Goal: Task Accomplishment & Management: Complete application form

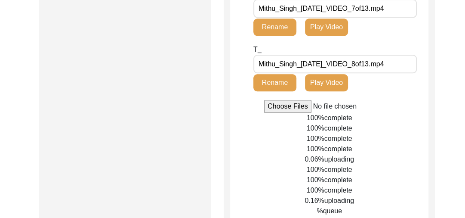
scroll to position [593, 0]
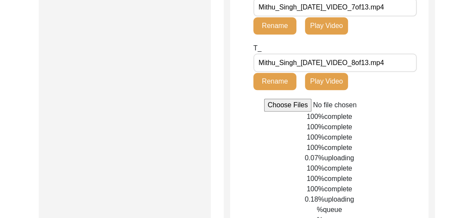
click at [286, 111] on input "file" at bounding box center [329, 104] width 130 height 13
type input "C:\fakepath\Mithu_Singh_[DATE]_VIDEO_5of13.mp4"
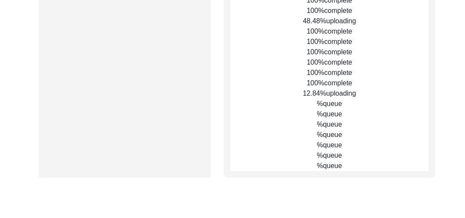
scroll to position [898, 0]
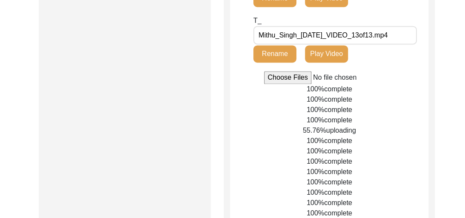
click at [264, 71] on input "file" at bounding box center [329, 77] width 130 height 13
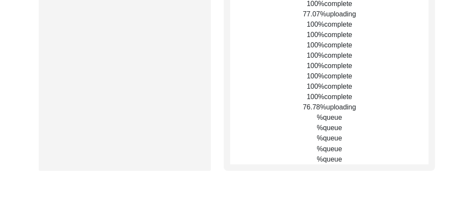
scroll to position [1018, 0]
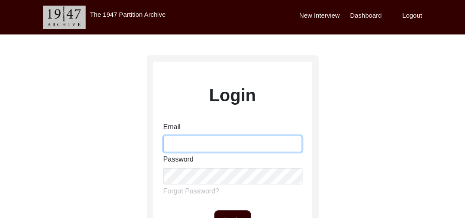
type input "gurmeet.singh@1947partitionarchive.org"
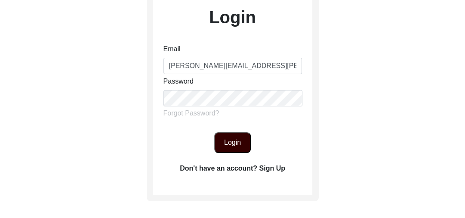
scroll to position [79, 0]
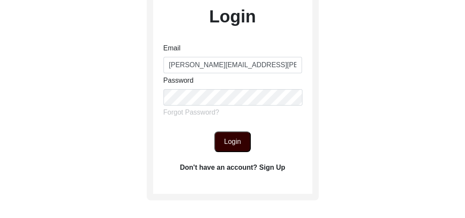
click at [228, 138] on button "Login" at bounding box center [232, 141] width 37 height 21
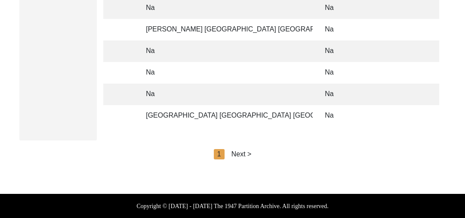
scroll to position [0, 1150]
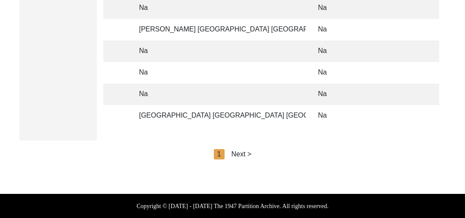
drag, startPoint x: 325, startPoint y: 121, endPoint x: 336, endPoint y: 119, distance: 11.4
click at [336, 119] on td "Na" at bounding box center [399, 115] width 172 height 21
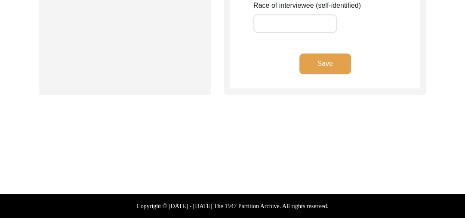
scroll to position [777, 0]
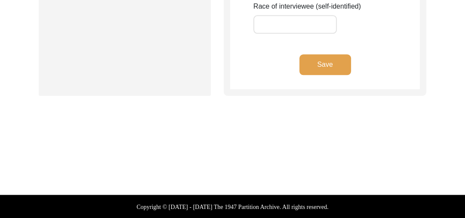
type input "Kikkar"
type input "[PERSON_NAME]"
type input "NA"
type input "[PERSON_NAME]"
type input "1931"
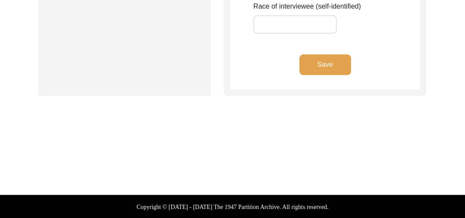
type input "1931"
type input "92"
type input "[DEMOGRAPHIC_DATA]"
type input "Panjabi"
type input "[DEMOGRAPHIC_DATA]"
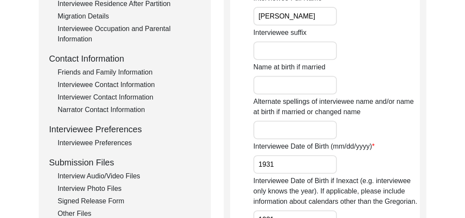
scroll to position [0, 0]
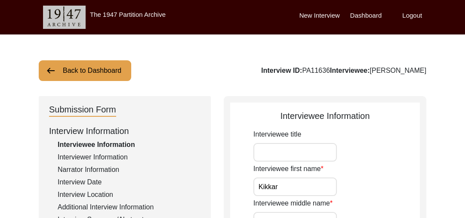
click at [48, 67] on img at bounding box center [51, 70] width 10 height 10
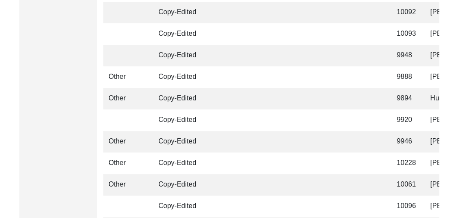
scroll to position [380, 0]
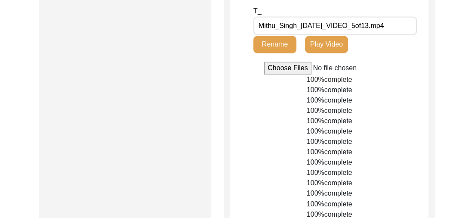
scroll to position [967, 0]
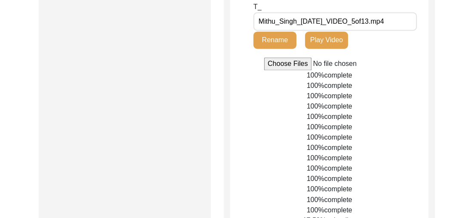
click at [285, 70] on input "file" at bounding box center [329, 63] width 130 height 13
type input "C:\fakepath\Mithu_Singh_[DATE]_BROLL_1of7.mp4"
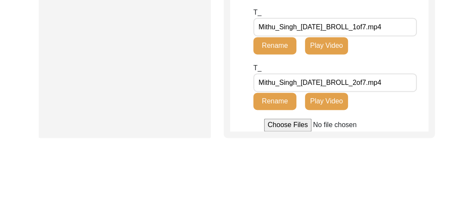
scroll to position [1031, 0]
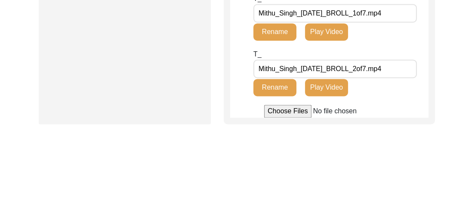
click at [264, 104] on input "file" at bounding box center [329, 110] width 130 height 13
type input "C:\fakepath\Mithu_Singh_[DATE]_BROLL_3of7.mp4"
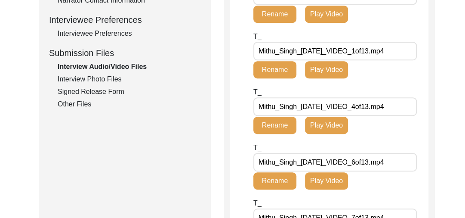
scroll to position [375, 0]
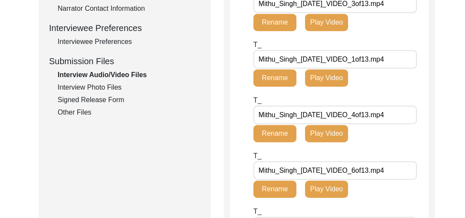
click at [91, 86] on div "Interview Photo Files" at bounding box center [129, 87] width 143 height 10
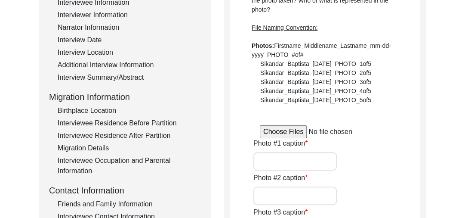
scroll to position [145, 0]
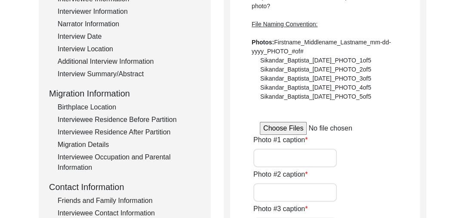
click at [270, 129] on input "file" at bounding box center [325, 128] width 130 height 13
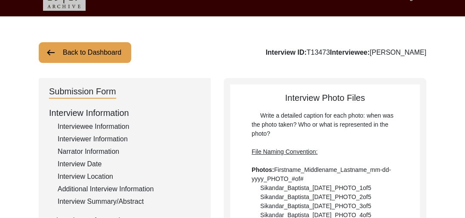
scroll to position [16, 0]
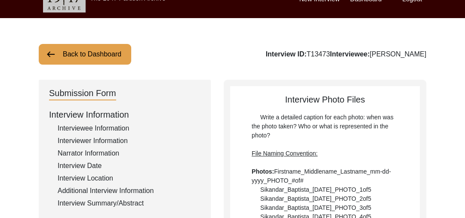
click at [49, 52] on img at bounding box center [51, 54] width 10 height 10
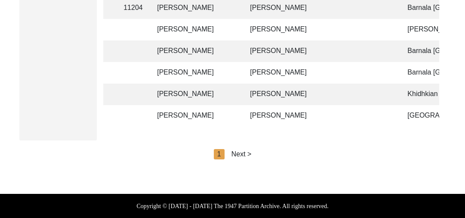
scroll to position [0, 280]
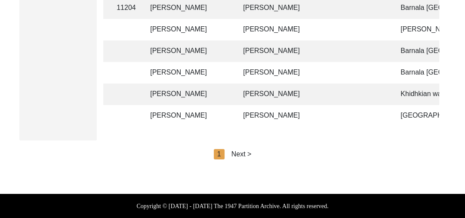
click at [247, 152] on div "Next >" at bounding box center [241, 154] width 20 height 10
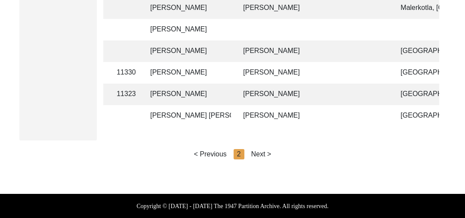
click at [247, 152] on div "< Previous 2 Next >" at bounding box center [232, 154] width 77 height 10
click at [266, 155] on div "Next >" at bounding box center [261, 154] width 20 height 10
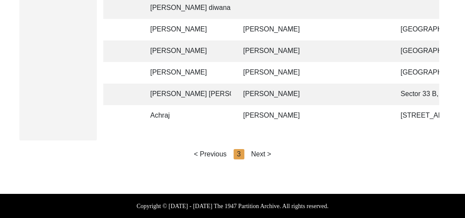
click at [266, 155] on div "Next >" at bounding box center [261, 154] width 20 height 10
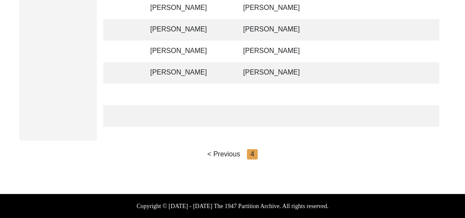
scroll to position [565, 0]
click at [182, 4] on td "[PERSON_NAME]" at bounding box center [188, 7] width 86 height 21
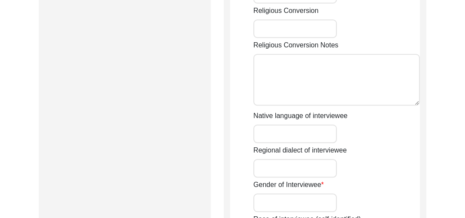
scroll to position [777, 0]
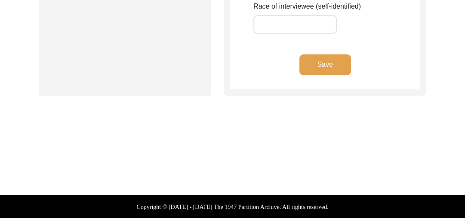
type input "[PERSON_NAME]"
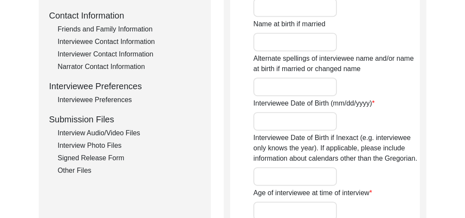
scroll to position [305, 0]
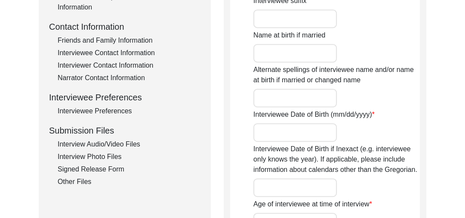
click at [116, 145] on div "Interview Audio/Video Files" at bounding box center [129, 144] width 143 height 10
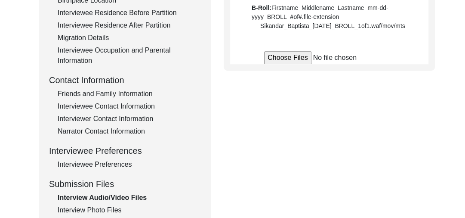
scroll to position [265, 0]
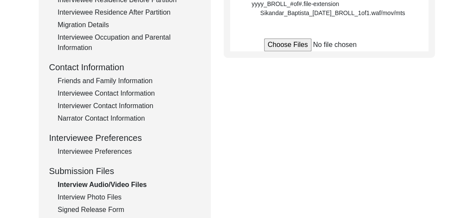
click at [270, 51] on input "file" at bounding box center [329, 44] width 130 height 13
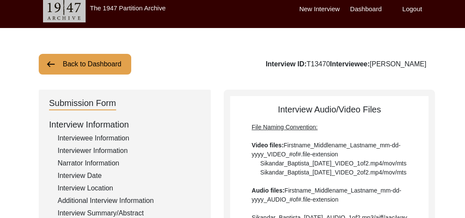
scroll to position [0, 0]
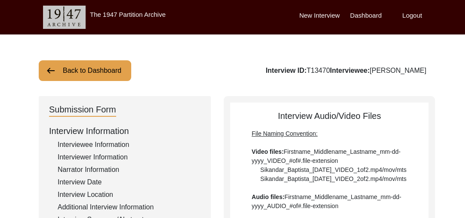
click at [49, 67] on img at bounding box center [51, 70] width 10 height 10
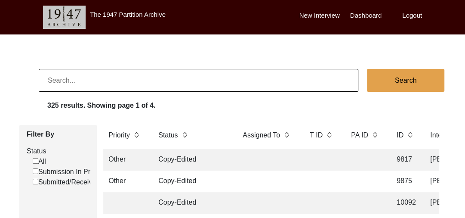
scroll to position [2177, 0]
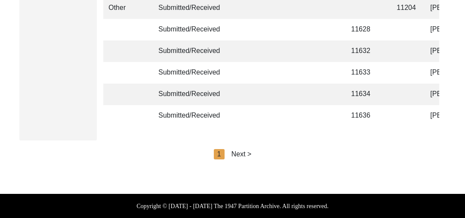
click at [239, 153] on div "Next >" at bounding box center [241, 154] width 20 height 10
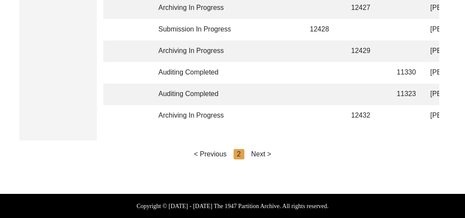
click at [260, 153] on div "Next >" at bounding box center [261, 154] width 20 height 10
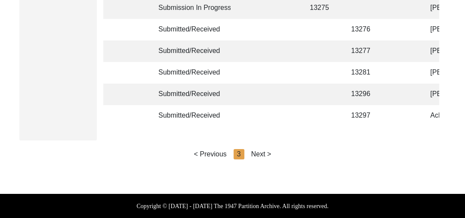
click at [263, 153] on div "Next >" at bounding box center [261, 154] width 20 height 10
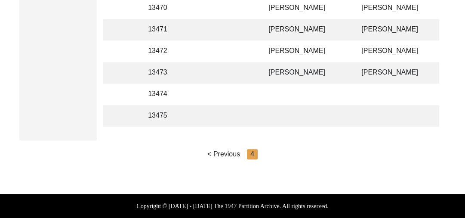
scroll to position [0, 164]
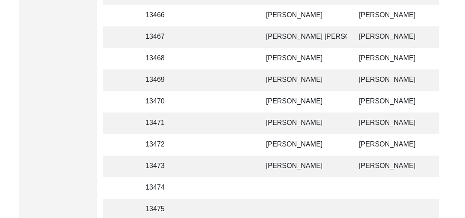
scroll to position [455, 0]
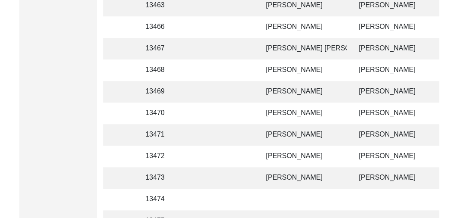
click at [273, 70] on td "[PERSON_NAME]" at bounding box center [304, 69] width 86 height 21
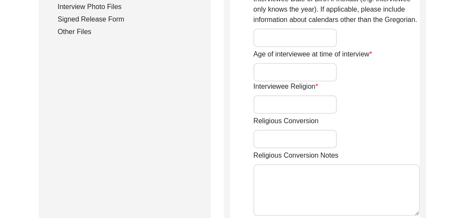
type input "[PERSON_NAME]"
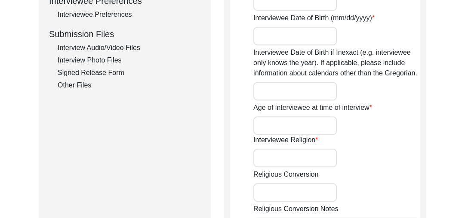
scroll to position [393, 0]
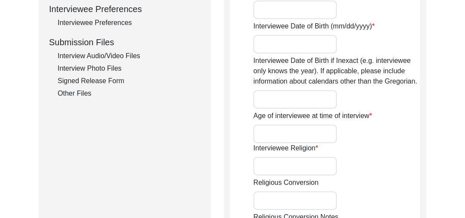
click at [111, 53] on div "Interview Audio/Video Files" at bounding box center [129, 56] width 143 height 10
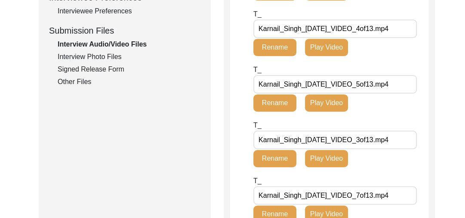
scroll to position [0, 0]
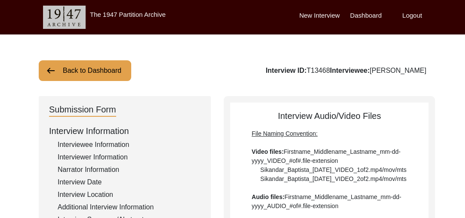
click at [52, 67] on img at bounding box center [51, 70] width 10 height 10
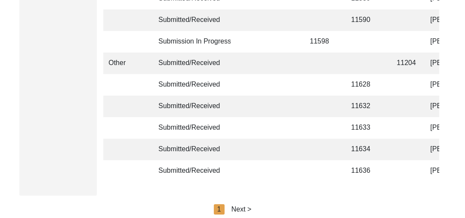
scroll to position [2177, 0]
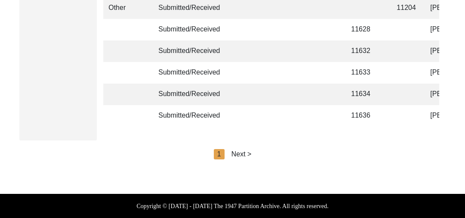
click at [247, 157] on div "Next >" at bounding box center [241, 154] width 20 height 10
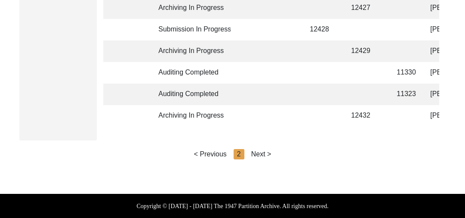
click at [256, 151] on div "Next >" at bounding box center [261, 154] width 20 height 10
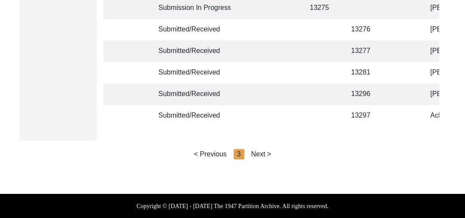
click at [256, 151] on div "Next >" at bounding box center [261, 154] width 20 height 10
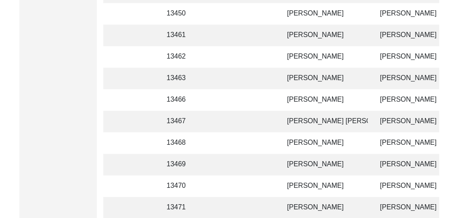
scroll to position [379, 0]
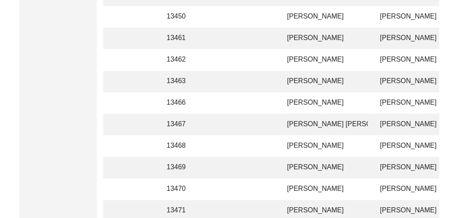
click at [322, 56] on td "[PERSON_NAME]" at bounding box center [325, 59] width 86 height 21
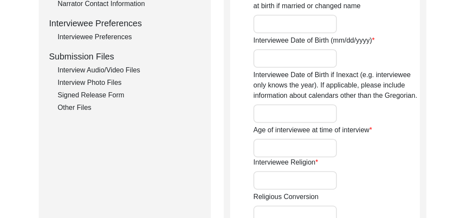
type input "[PERSON_NAME]"
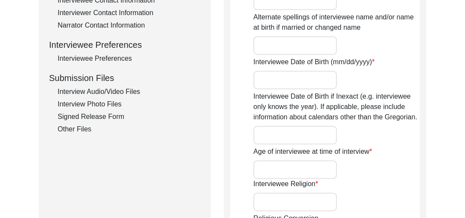
scroll to position [354, 0]
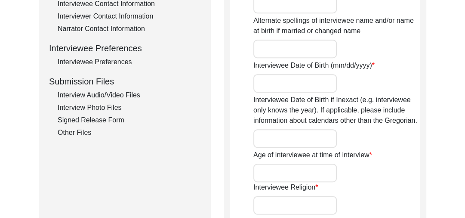
click at [114, 93] on div "Interview Audio/Video Files" at bounding box center [129, 95] width 143 height 10
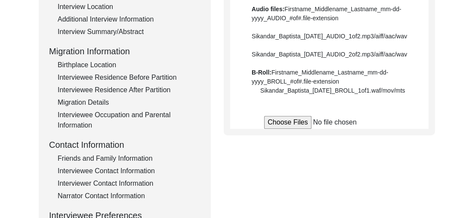
scroll to position [197, 0]
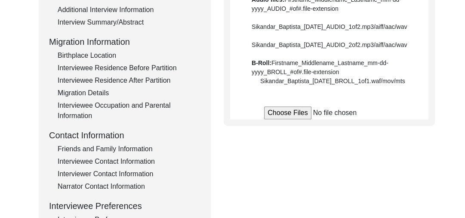
click at [277, 119] on input "file" at bounding box center [329, 112] width 130 height 13
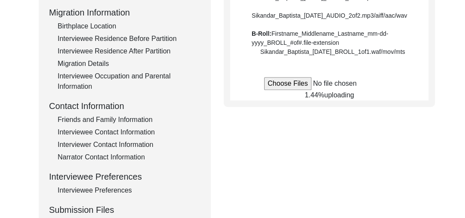
scroll to position [239, 0]
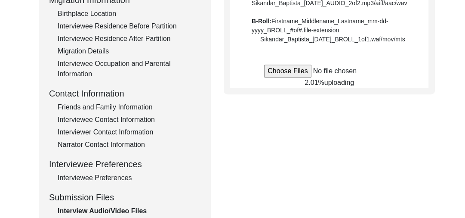
click at [280, 77] on input "file" at bounding box center [329, 70] width 130 height 13
type input "C:\fakepath\Karnal_Singh_[DATE]_VIDEO_2of12.mp4"
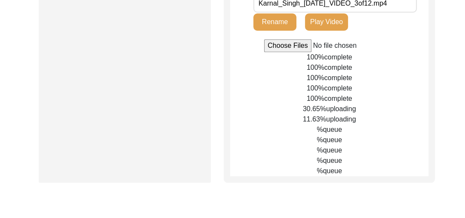
scroll to position [555, 0]
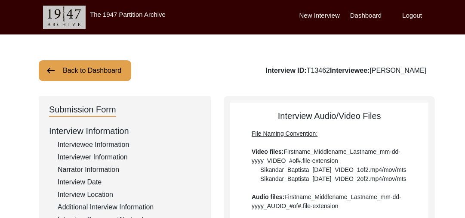
scroll to position [555, 0]
